Goal: Information Seeking & Learning: Learn about a topic

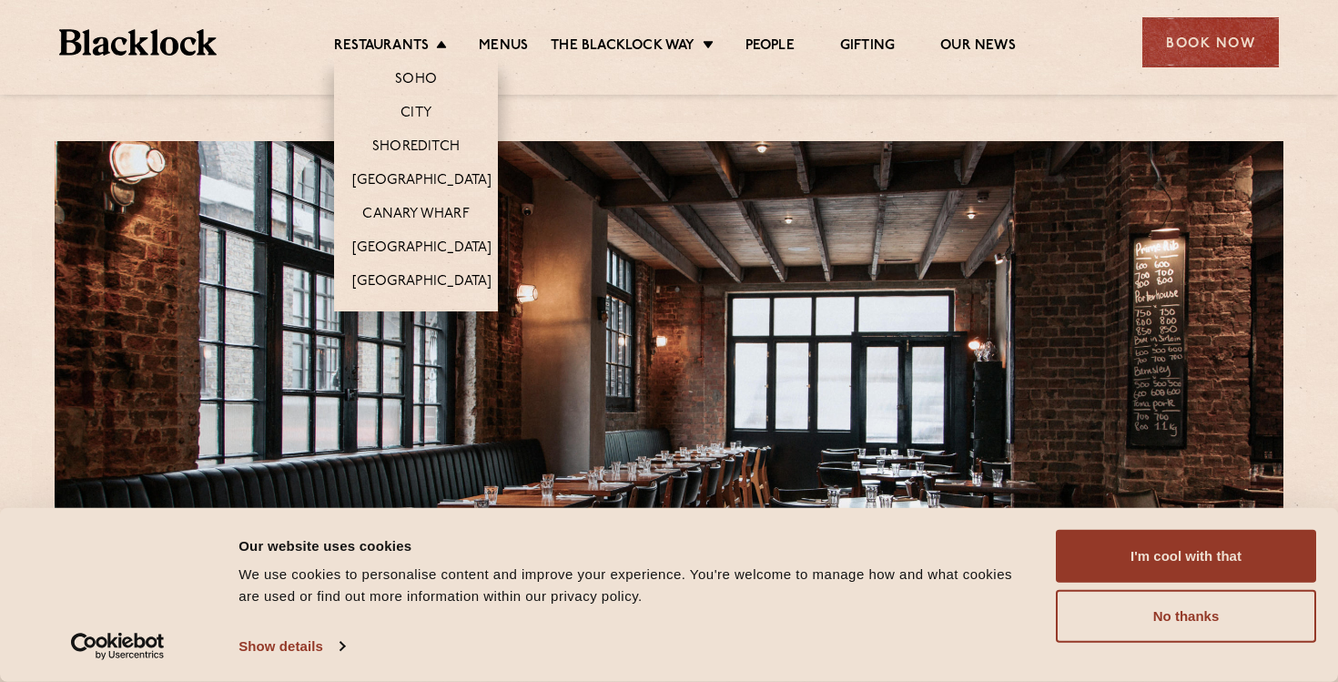
click at [434, 40] on li "Restaurants [GEOGRAPHIC_DATA] [GEOGRAPHIC_DATA] [GEOGRAPHIC_DATA] [GEOGRAPHIC_D…" at bounding box center [395, 47] width 122 height 20
click at [411, 140] on link "Shoreditch" at bounding box center [415, 148] width 87 height 20
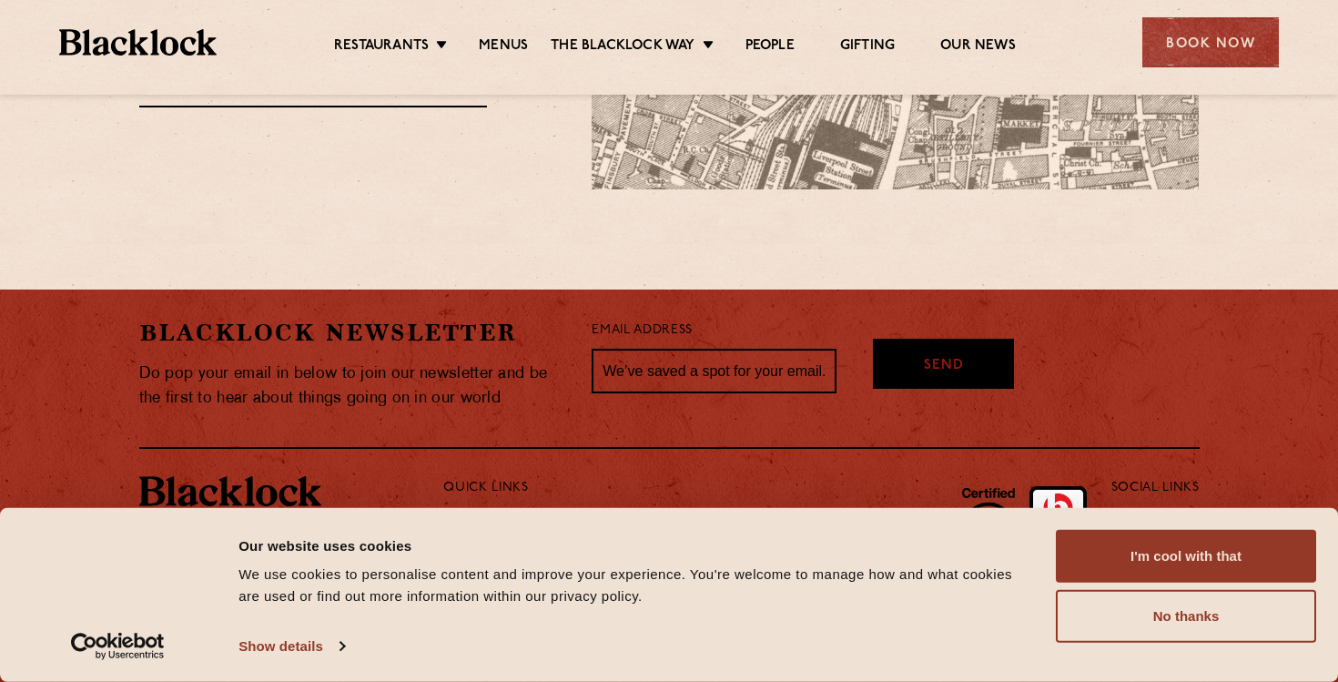
scroll to position [1520, 0]
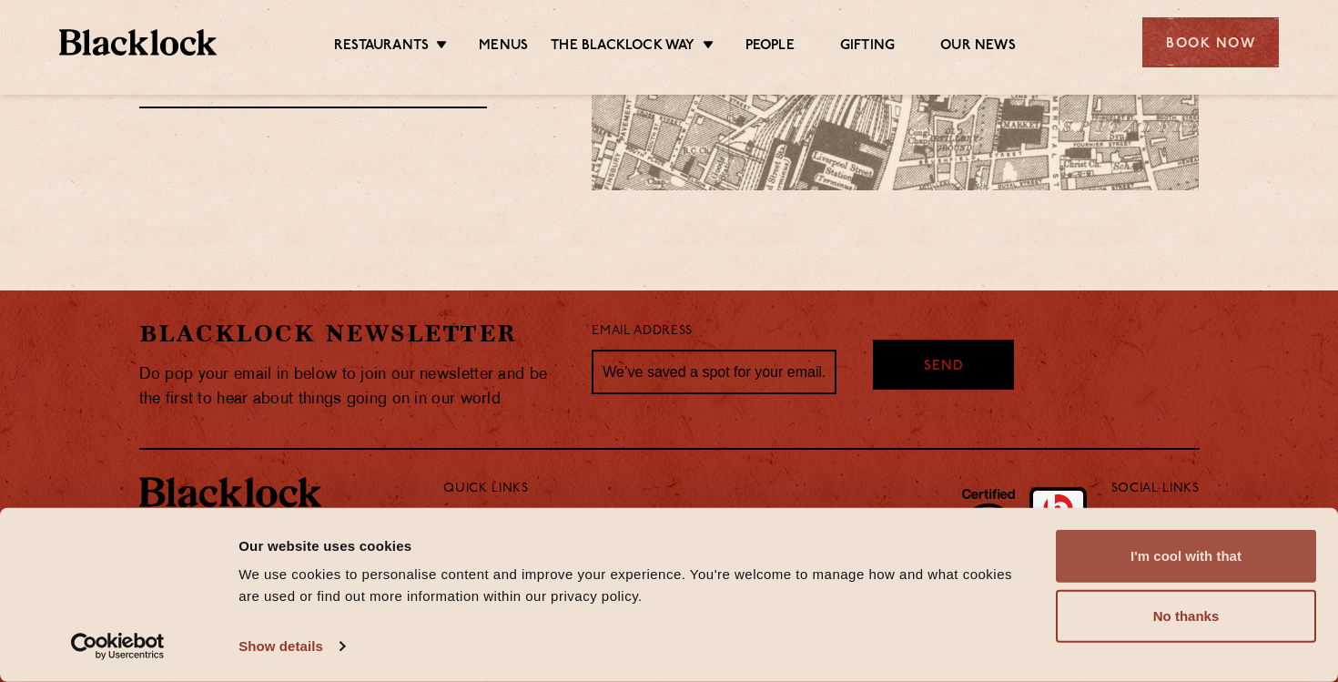
click at [1231, 568] on button "I'm cool with that" at bounding box center [1186, 556] width 260 height 53
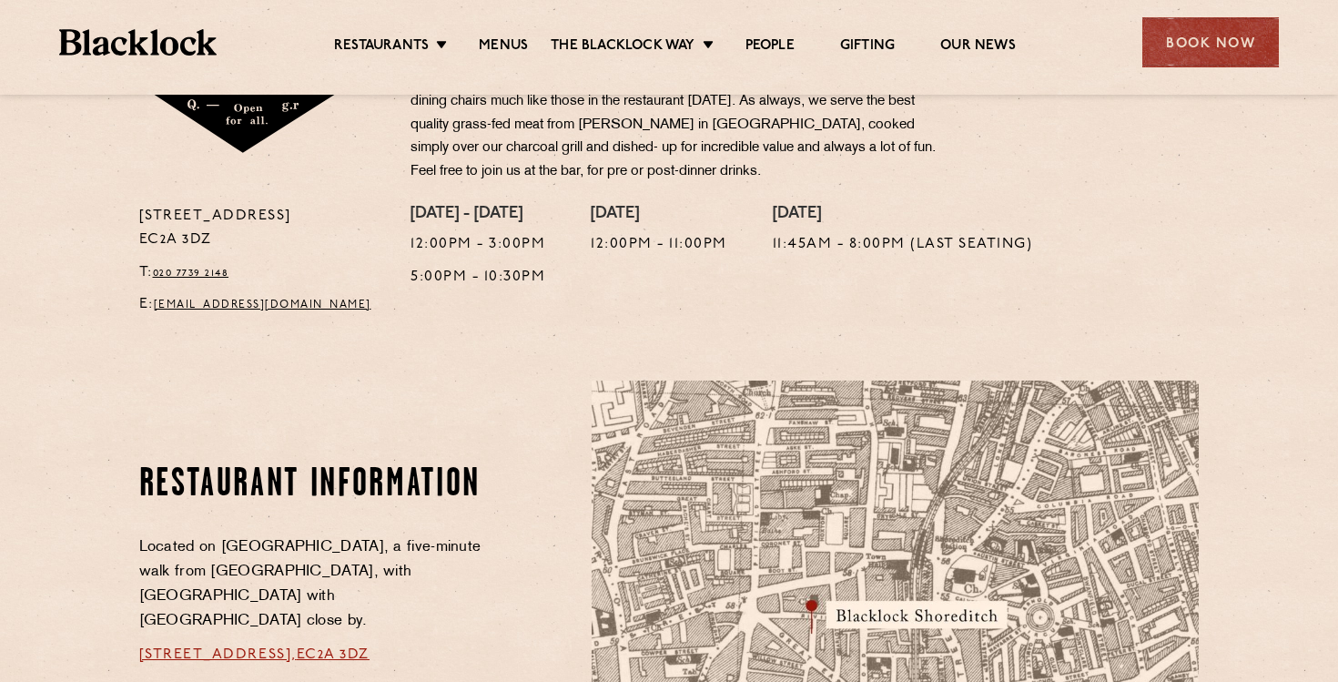
scroll to position [1158, 0]
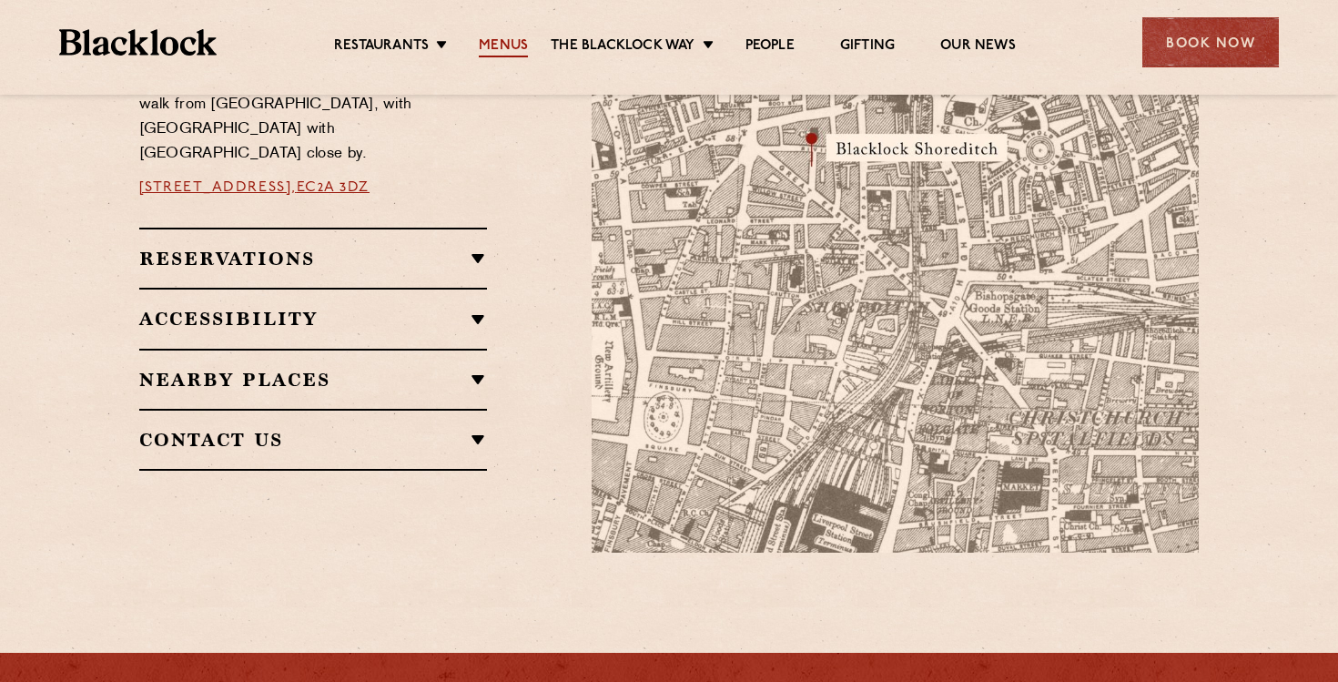
click at [501, 44] on link "Menus" at bounding box center [503, 47] width 49 height 20
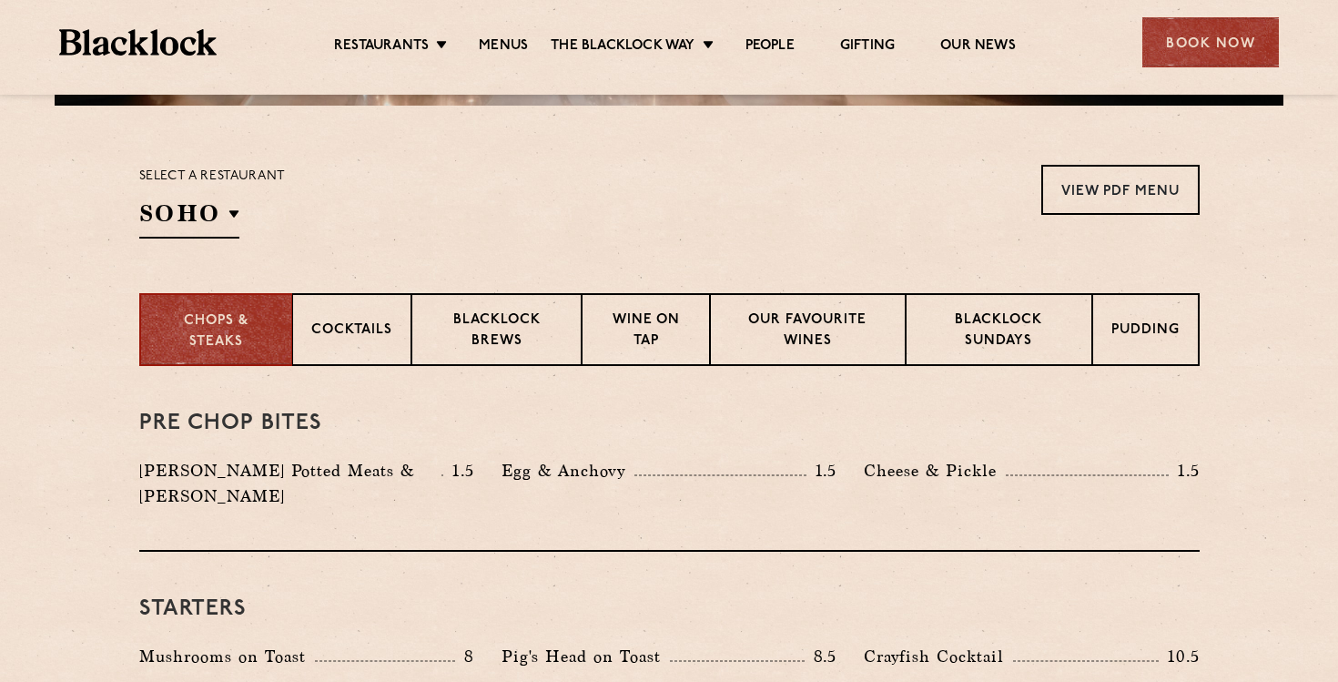
scroll to position [572, 0]
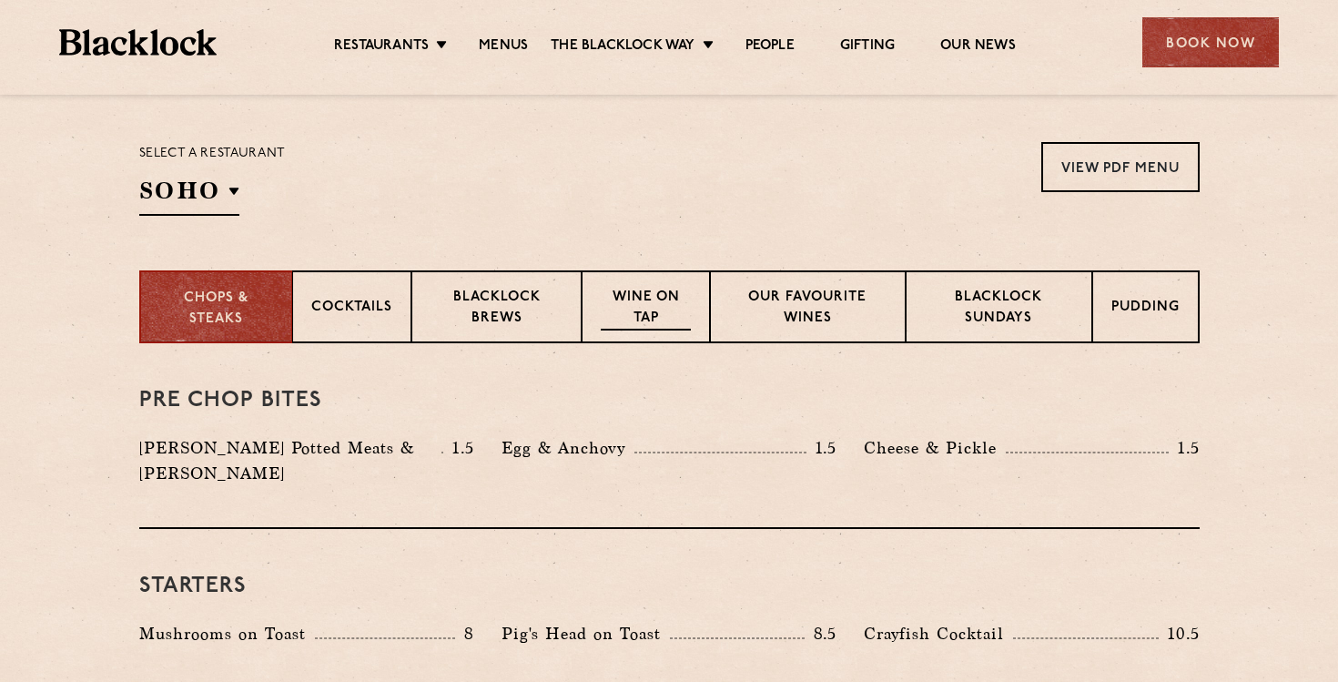
click at [642, 302] on p "Wine on Tap" at bounding box center [645, 309] width 89 height 43
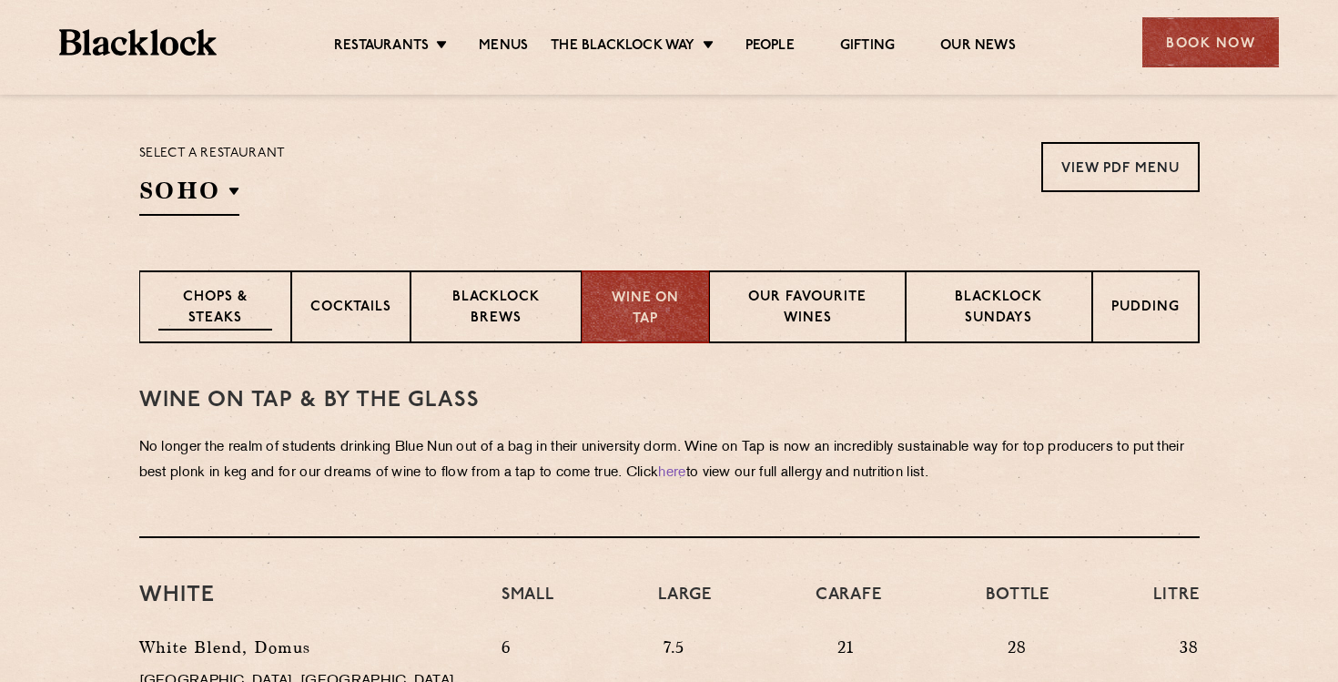
click at [237, 294] on p "Chops & Steaks" at bounding box center [215, 309] width 114 height 43
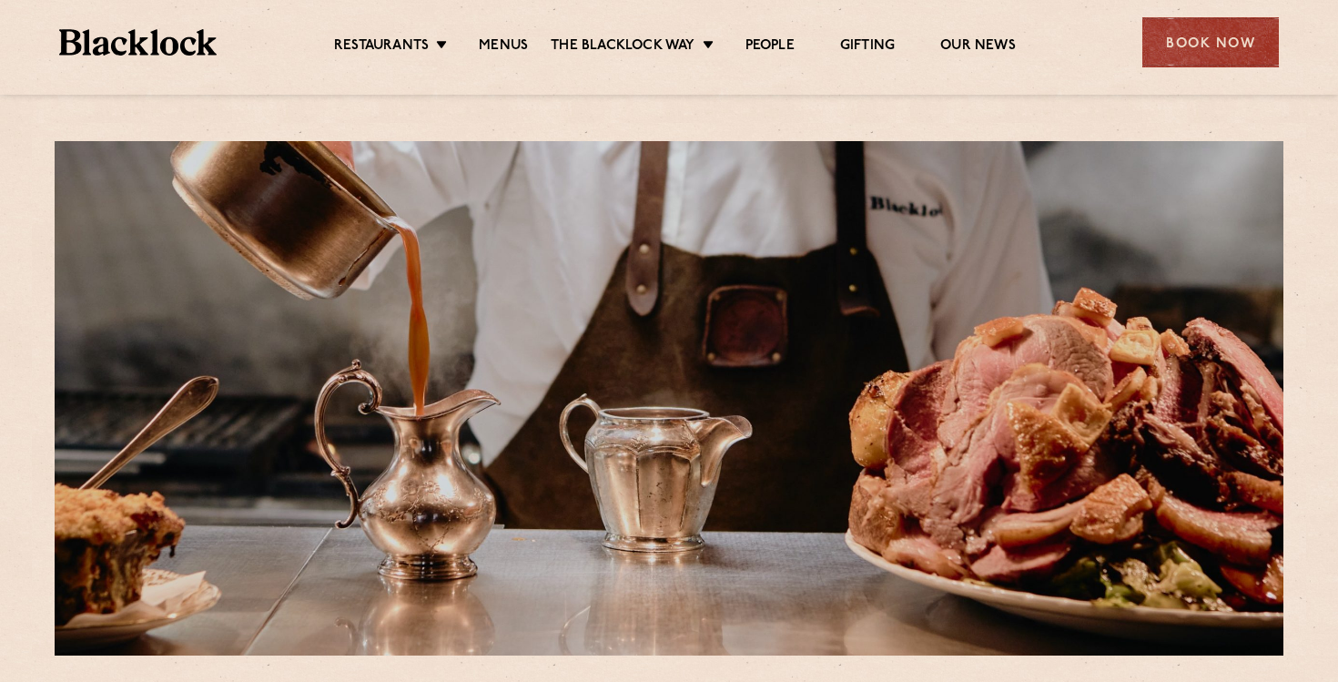
scroll to position [0, 0]
